Goal: Feedback & Contribution: Contribute content

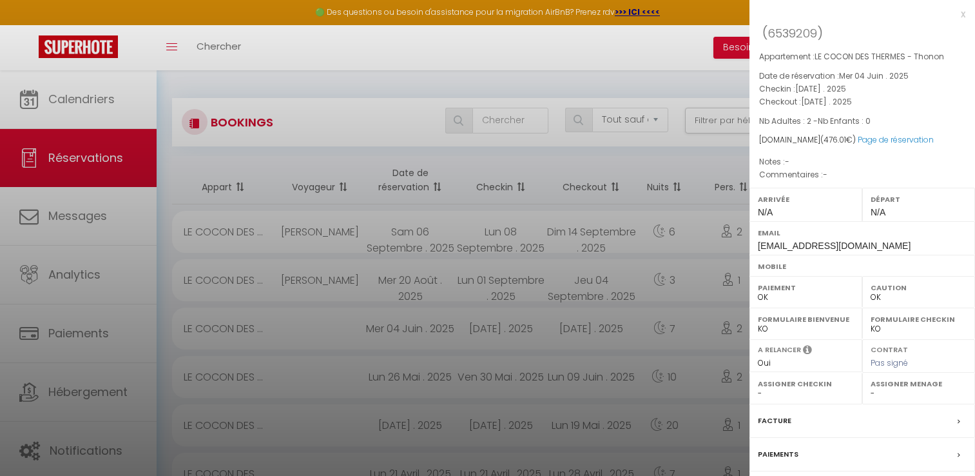
select select "not_cancelled"
select select "0"
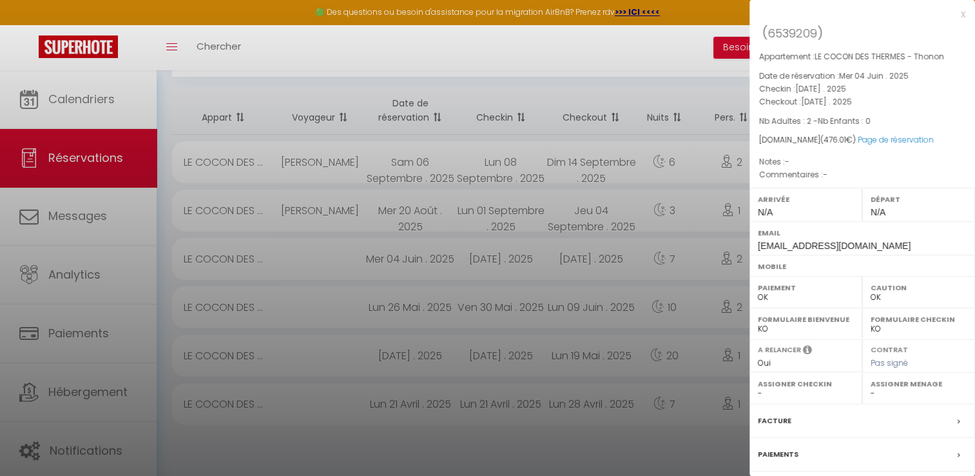
scroll to position [110, 0]
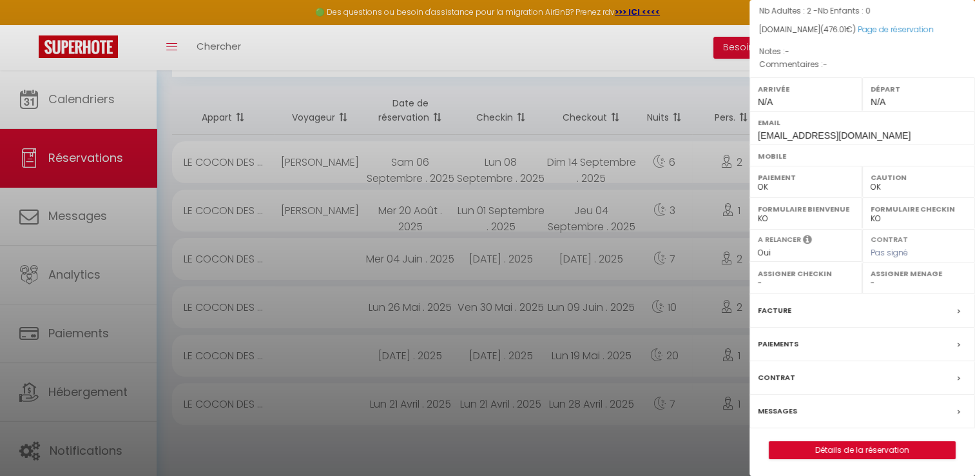
click at [81, 109] on div at bounding box center [487, 238] width 975 height 476
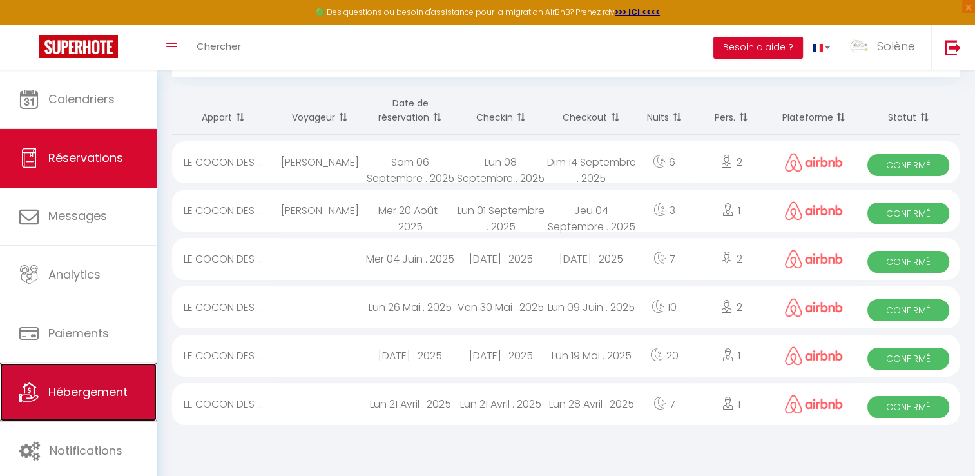
click at [63, 383] on span "Hébergement" at bounding box center [87, 391] width 79 height 16
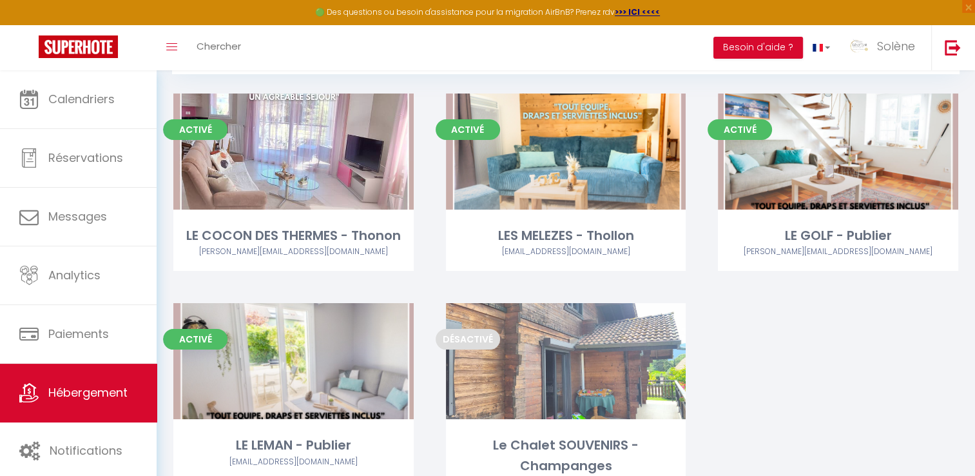
scroll to position [124, 0]
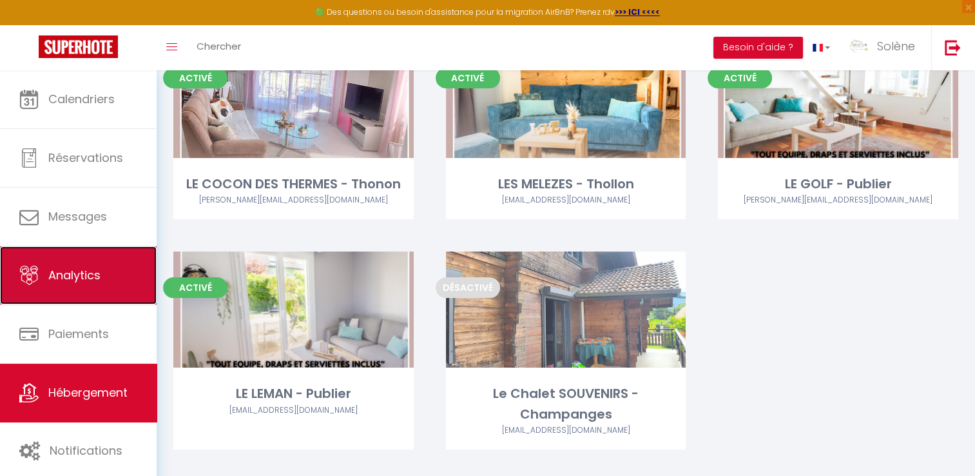
click at [22, 276] on icon at bounding box center [28, 275] width 19 height 19
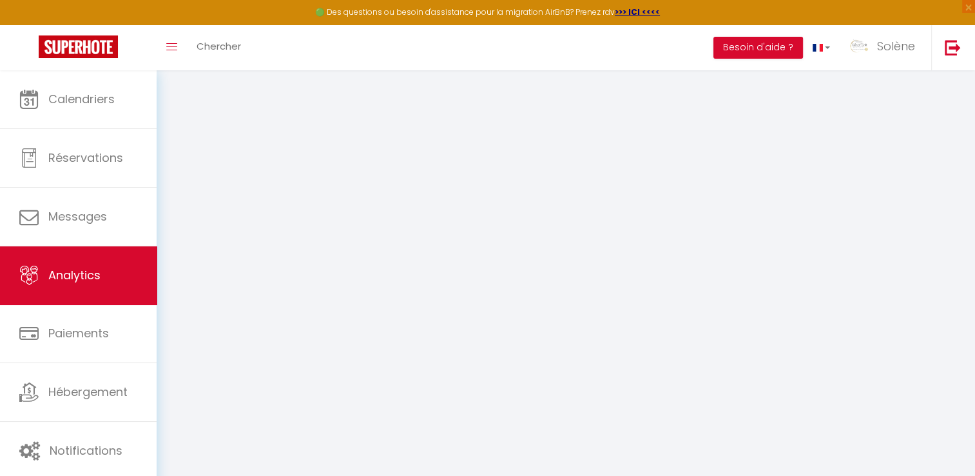
select select "2025"
select select "10"
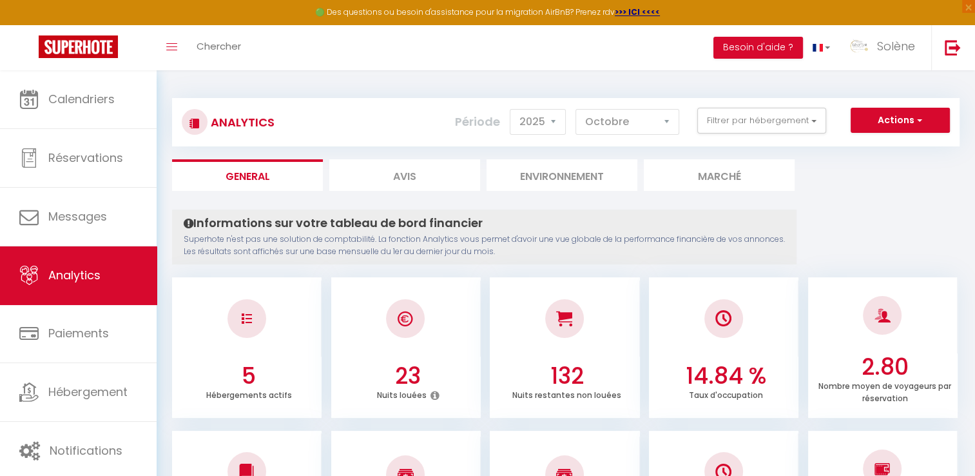
click at [422, 178] on li "Avis" at bounding box center [404, 175] width 151 height 32
select select "2025"
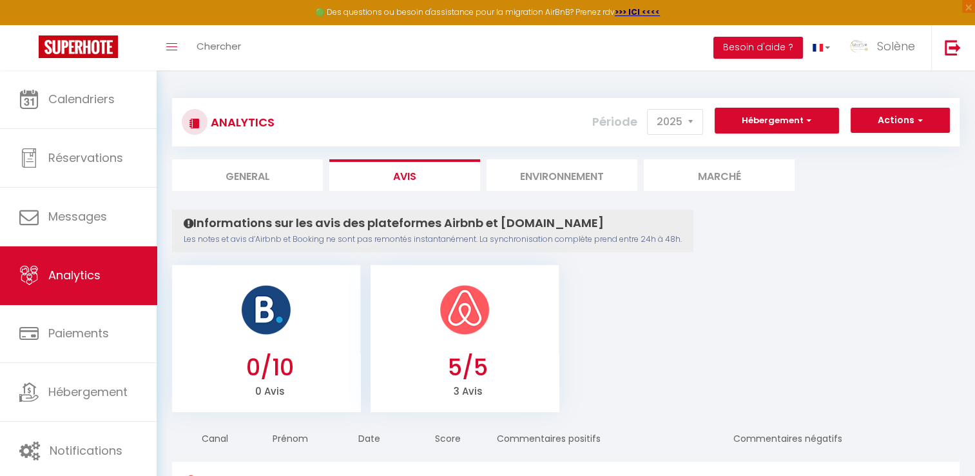
click at [540, 326] on div at bounding box center [465, 309] width 189 height 89
click at [884, 121] on button "Actions" at bounding box center [900, 121] width 99 height 26
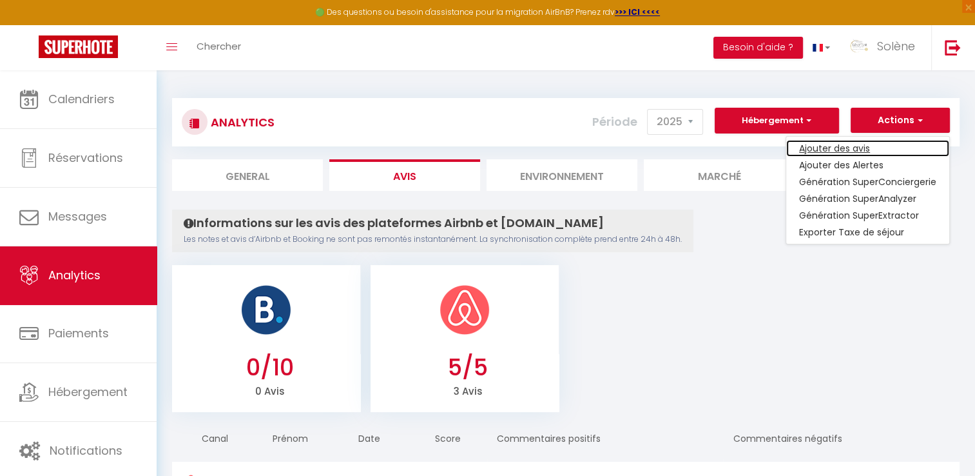
click at [840, 148] on link "Ajouter des avis" at bounding box center [867, 148] width 163 height 17
select select "65270"
type input "[URL][DOMAIN_NAME]"
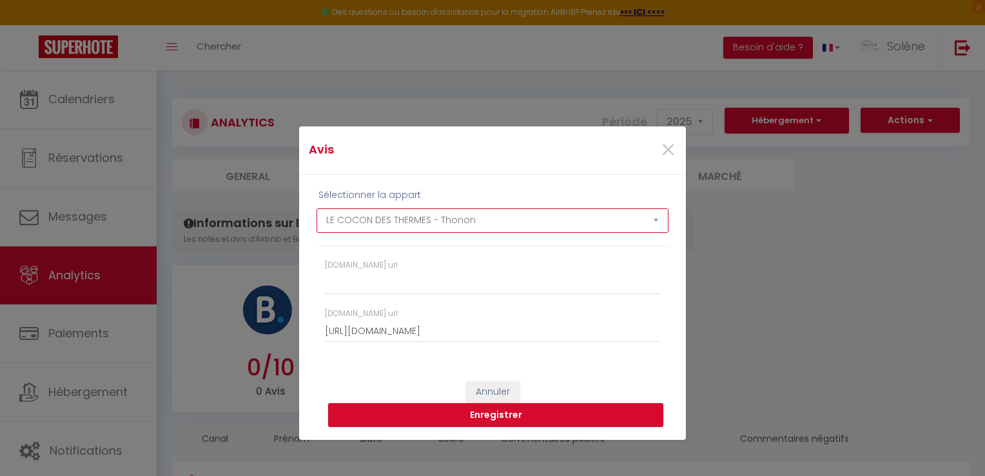
click at [478, 220] on select "LE COCON DES THERMES - Thonon LES MELEZES - Thollon LE GOLF - Publier LE LEMAN …" at bounding box center [492, 220] width 352 height 24
select select "69425"
click at [316, 208] on select "LE COCON DES THERMES - Thonon LES MELEZES - Thollon LE GOLF - Publier LE LEMAN …" at bounding box center [492, 220] width 352 height 24
type input "[URL][DOMAIN_NAME]"
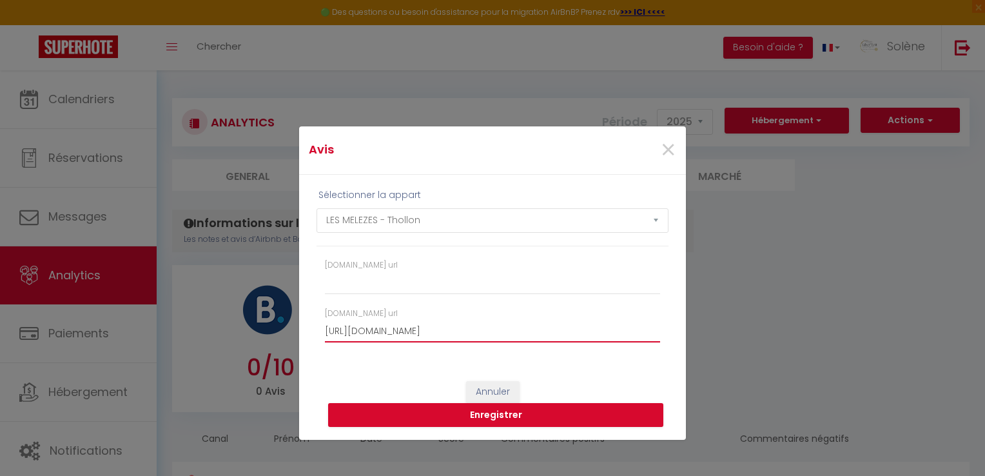
drag, startPoint x: 648, startPoint y: 329, endPoint x: 70, endPoint y: 332, distance: 578.7
click at [70, 332] on div "Avis × Sélectionner la appart LE COCON DES THERMES - Thonon LES MELEZES - Tholl…" at bounding box center [492, 238] width 985 height 476
paste input "[URL][DOMAIN_NAME]"
type input "[URL][DOMAIN_NAME]"
click at [525, 414] on button "Enregistrer" at bounding box center [495, 415] width 335 height 24
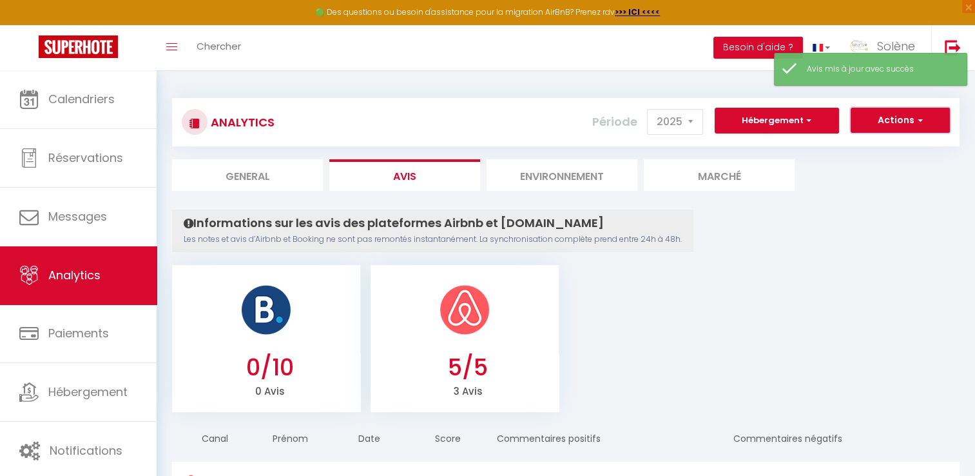
click at [931, 123] on button "Actions" at bounding box center [900, 121] width 99 height 26
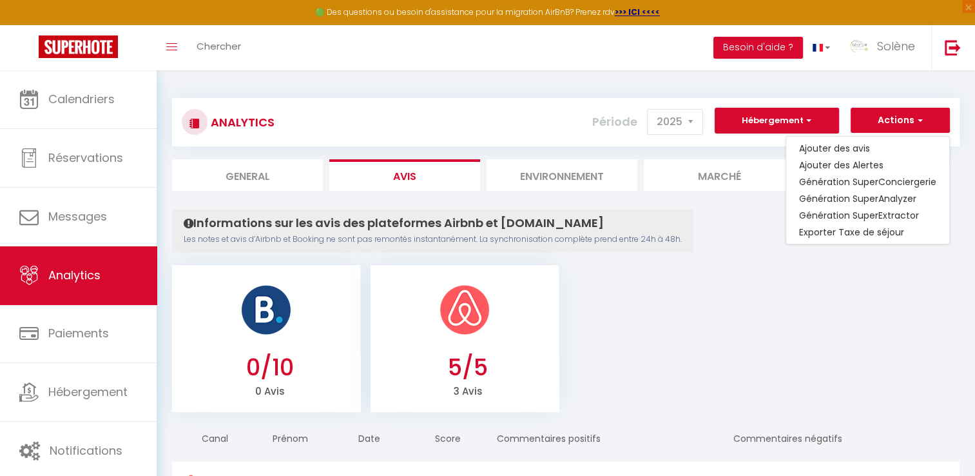
click at [732, 282] on ul "0/10 0 Avis 5/5 3 Avis" at bounding box center [566, 337] width 788 height 150
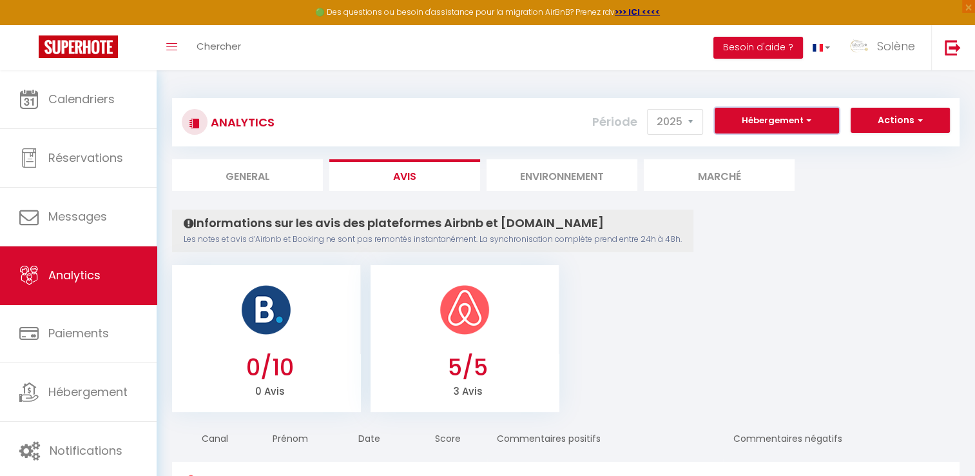
click at [753, 113] on button "Hébergement" at bounding box center [777, 121] width 124 height 26
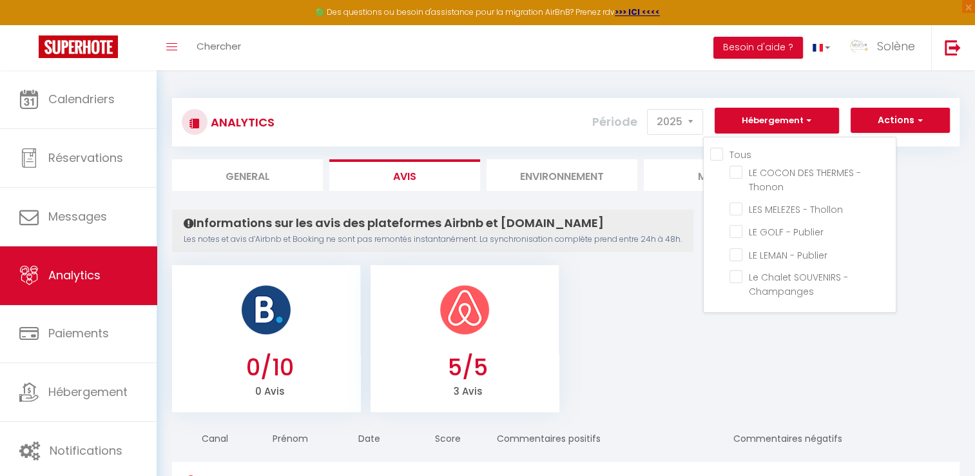
click at [716, 155] on input "Tous" at bounding box center [803, 153] width 186 height 13
checkbox input "true"
checkbox Thonon "true"
checkbox Thollon "true"
checkbox Publier "true"
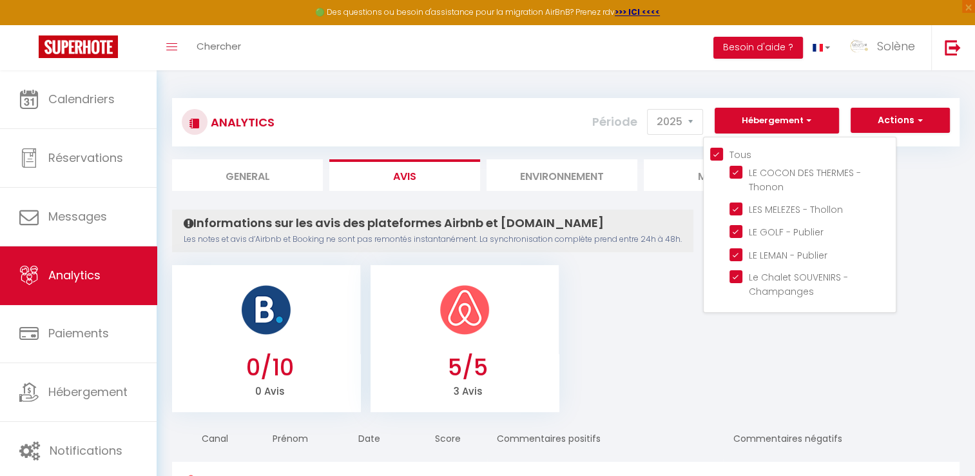
checkbox Publier "true"
checkbox Champanges "true"
click at [653, 280] on ul "0/10 0 Avis 5/5 3 Avis" at bounding box center [566, 337] width 788 height 150
